Goal: Information Seeking & Learning: Learn about a topic

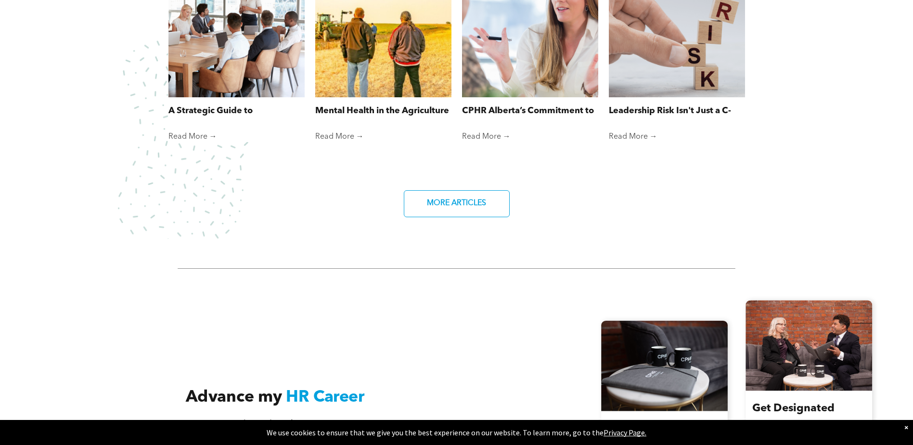
scroll to position [818, 0]
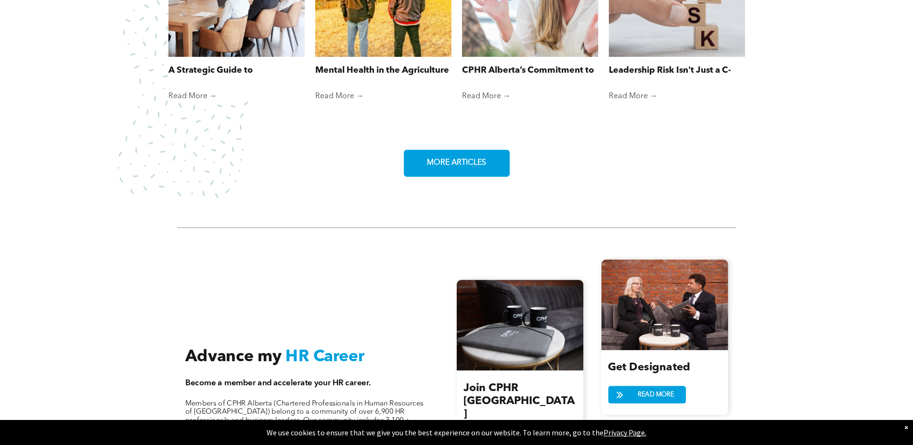
click at [489, 155] on link "MORE ARTICLES" at bounding box center [457, 163] width 106 height 27
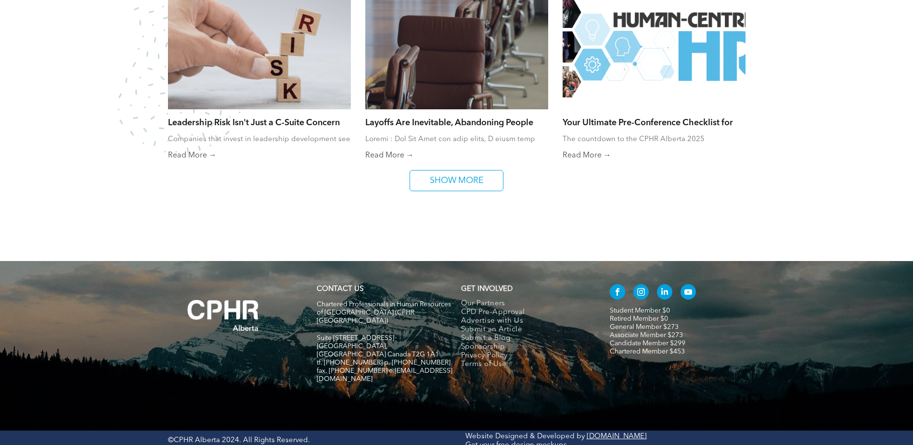
scroll to position [731, 0]
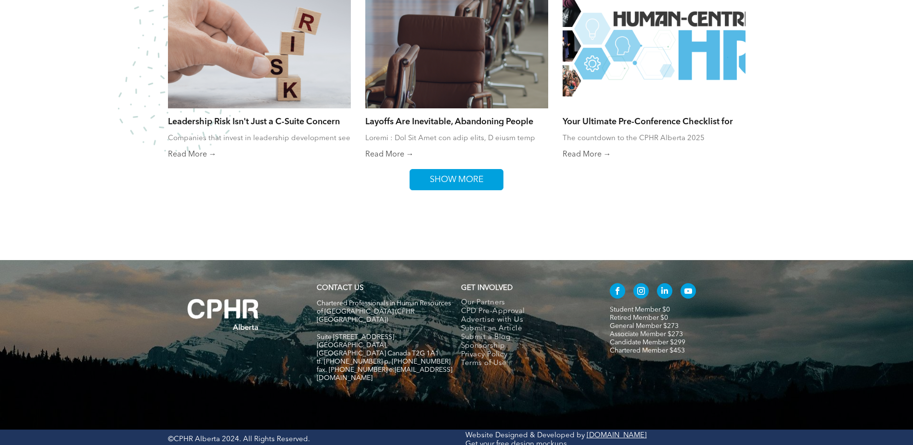
click at [476, 183] on span "SHOW MORE" at bounding box center [456, 179] width 61 height 20
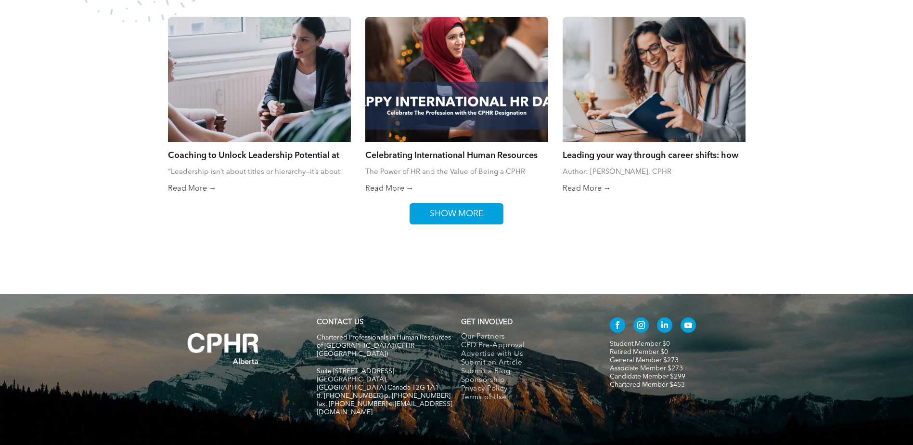
scroll to position [1111, 0]
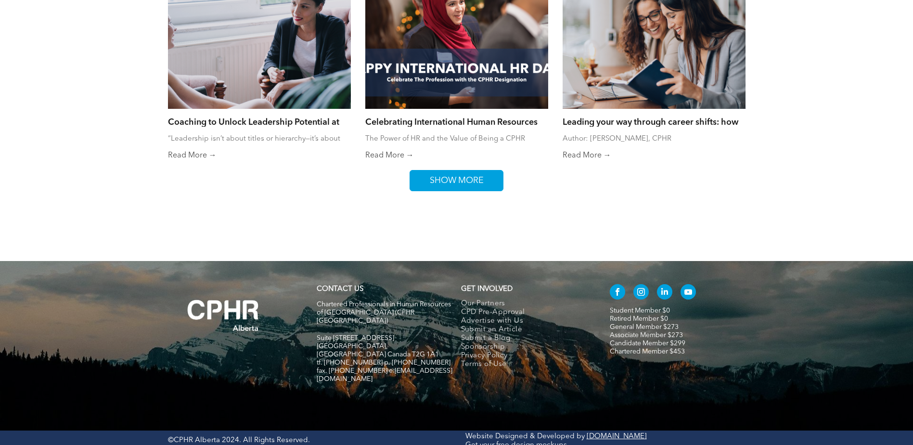
click at [476, 183] on span "SHOW MORE" at bounding box center [456, 180] width 61 height 20
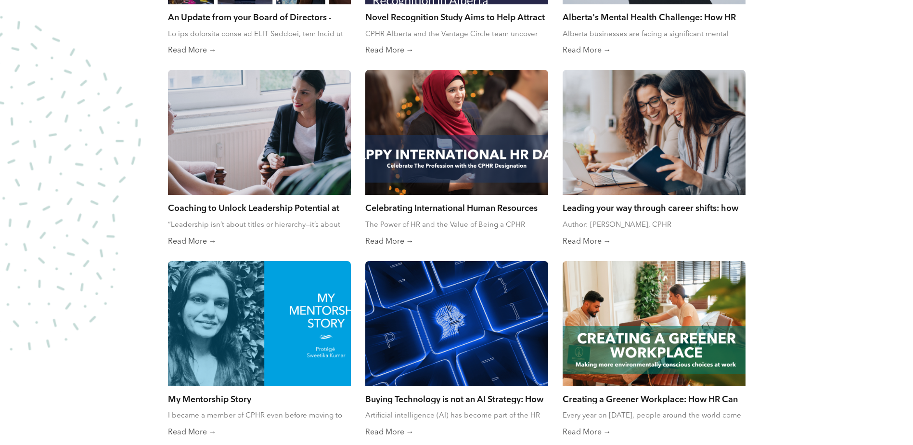
scroll to position [823, 0]
